Goal: Book appointment/travel/reservation

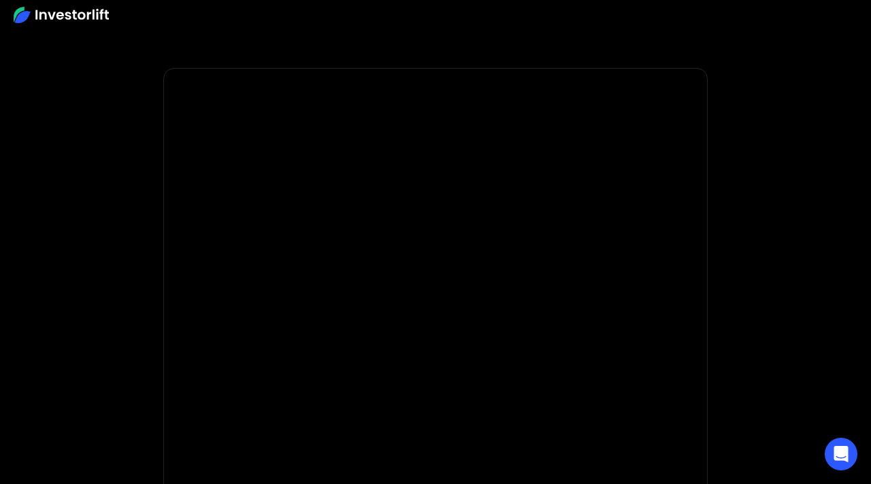
scroll to position [2061, 0]
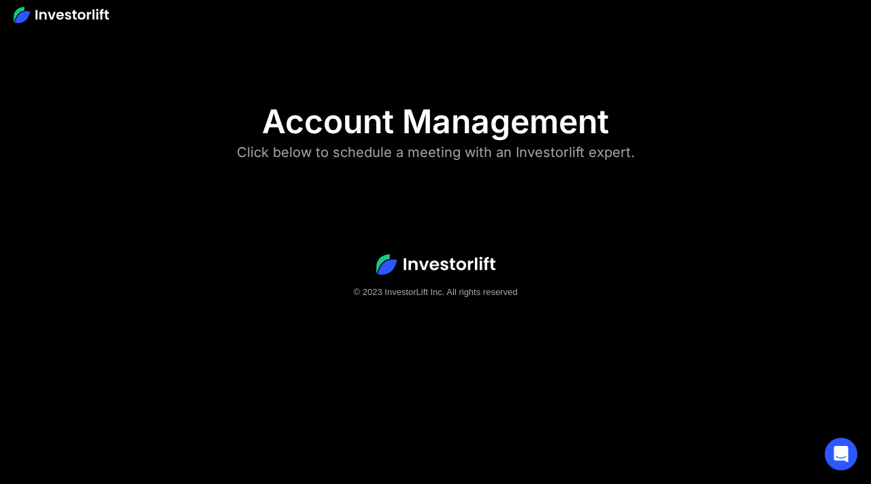
scroll to position [2061, 0]
